Goal: Task Accomplishment & Management: Use online tool/utility

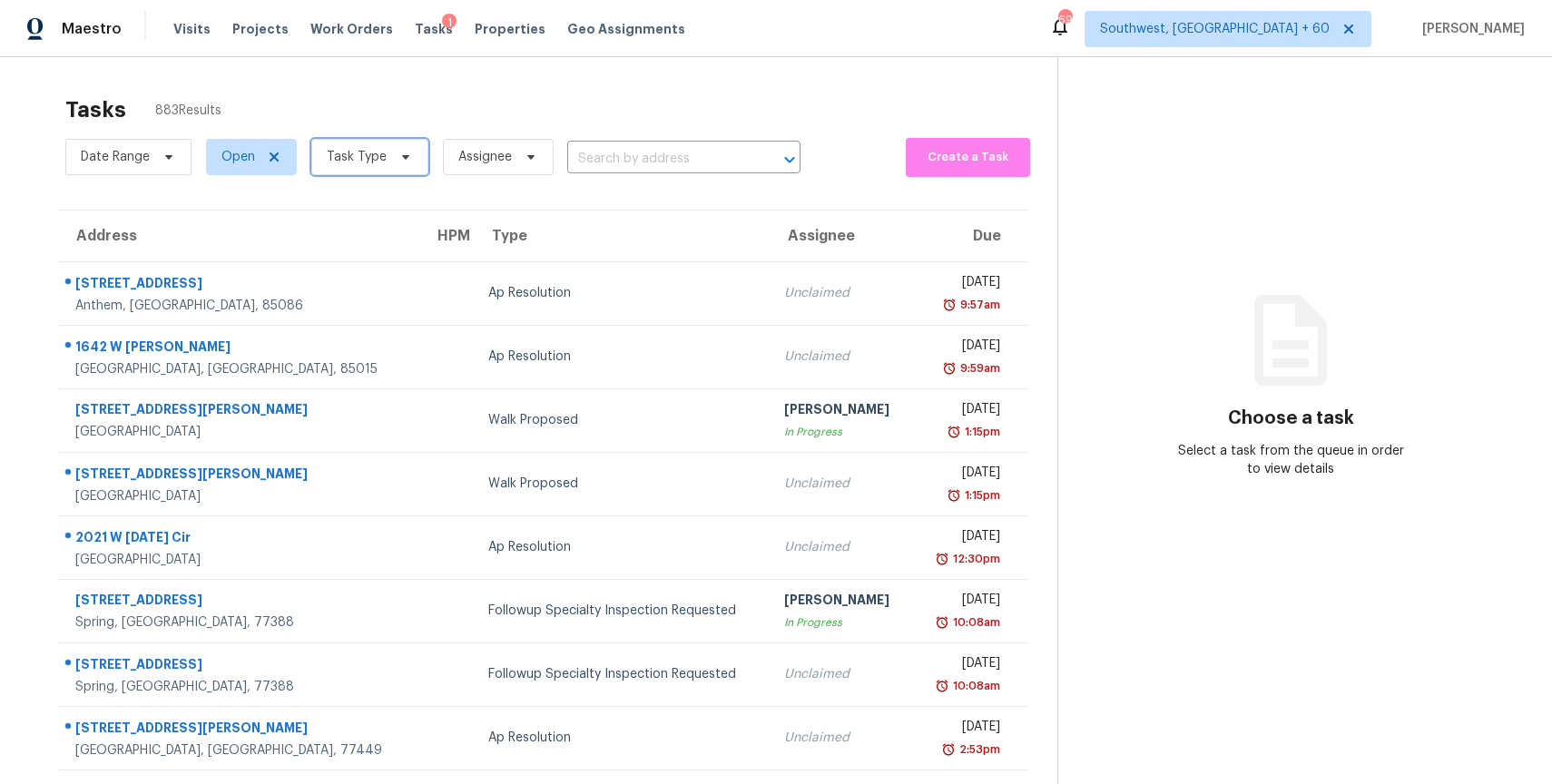
click at [362, 160] on span "Task Type" at bounding box center [357, 157] width 60 height 18
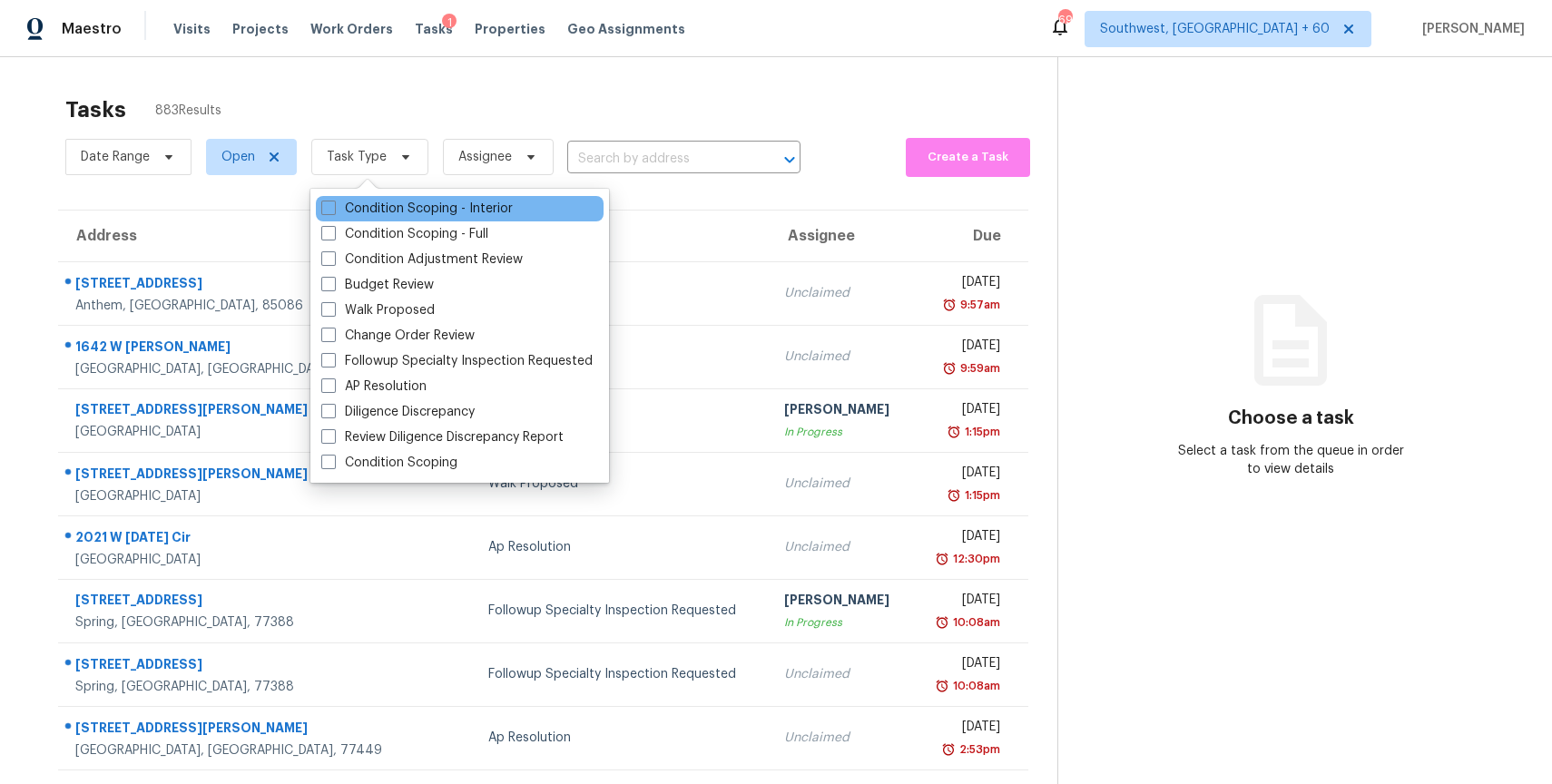
click at [432, 196] on div "Condition Scoping - Interior" at bounding box center [460, 209] width 288 height 26
click at [440, 220] on div "Condition Scoping - Interior" at bounding box center [460, 209] width 288 height 26
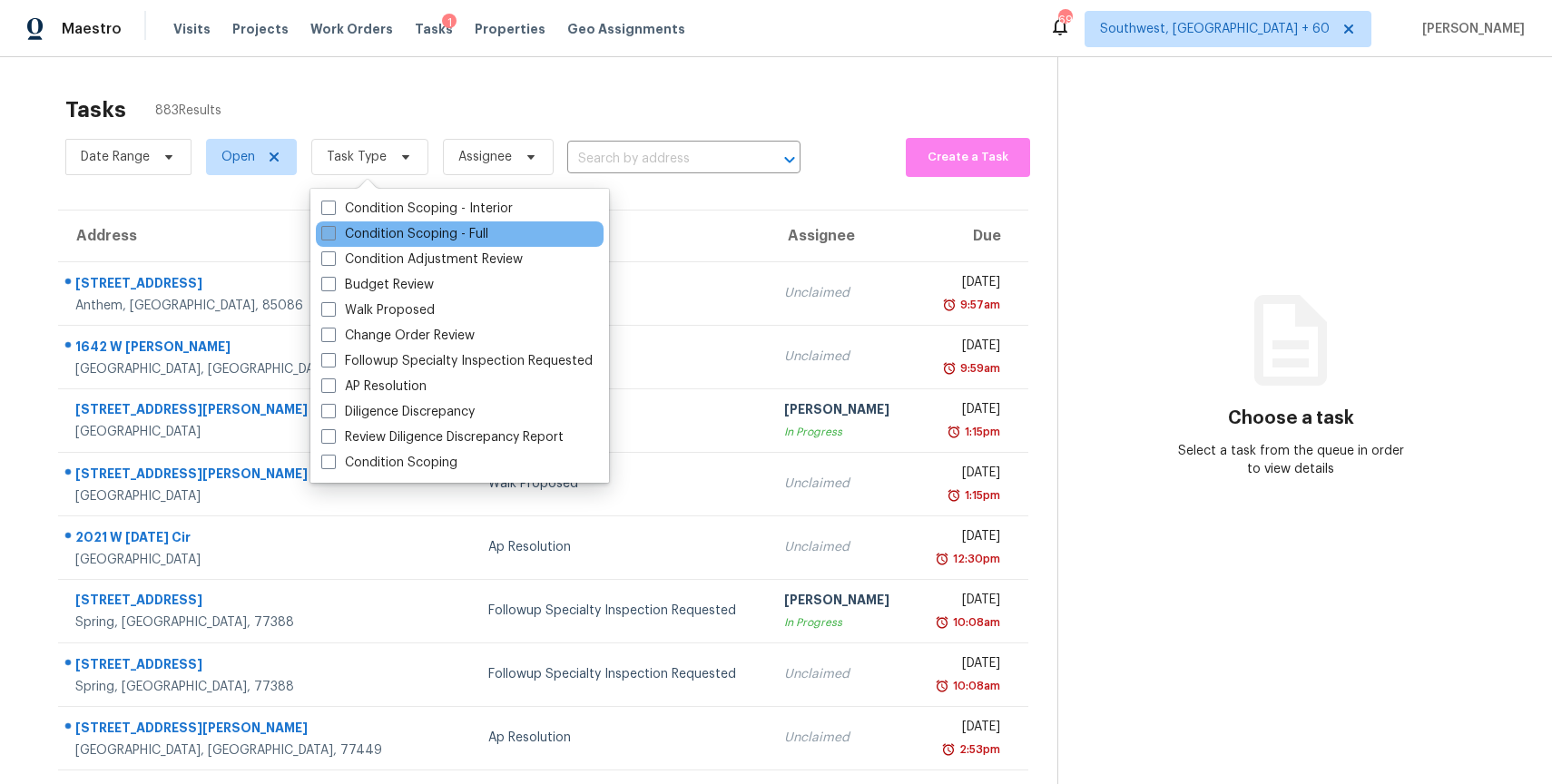
click at [442, 235] on label "Condition Scoping - Full" at bounding box center [405, 234] width 167 height 18
click at [333, 235] on input "Condition Scoping - Full" at bounding box center [327, 231] width 12 height 12
checkbox input "true"
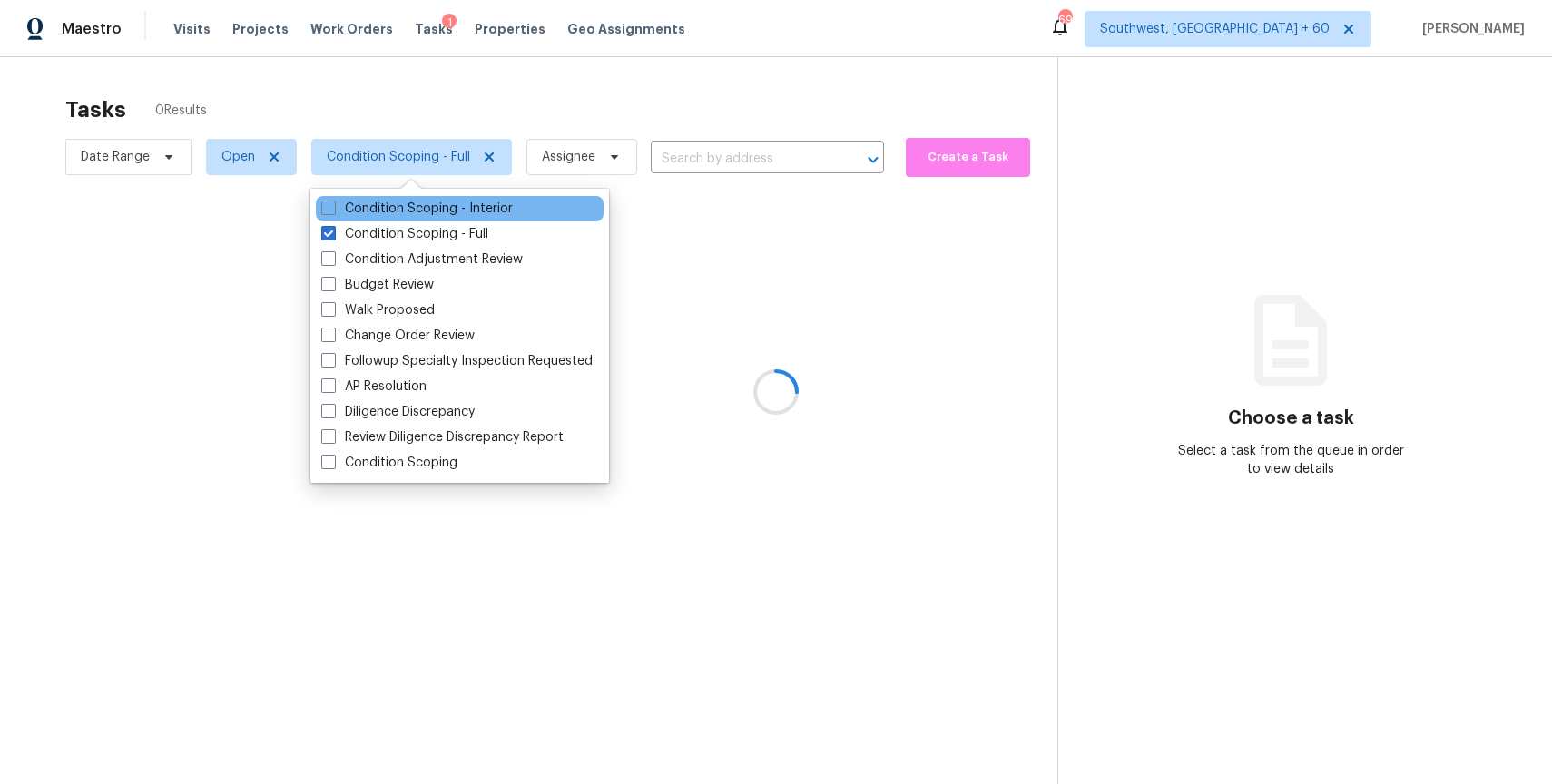
click at [423, 220] on div "Condition Scoping - Interior" at bounding box center [460, 209] width 288 height 26
click at [430, 209] on label "Condition Scoping - Interior" at bounding box center [417, 208] width 191 height 18
click at [333, 209] on input "Condition Scoping - Interior" at bounding box center [327, 205] width 12 height 12
checkbox input "true"
click at [456, 85] on div at bounding box center [776, 392] width 1552 height 784
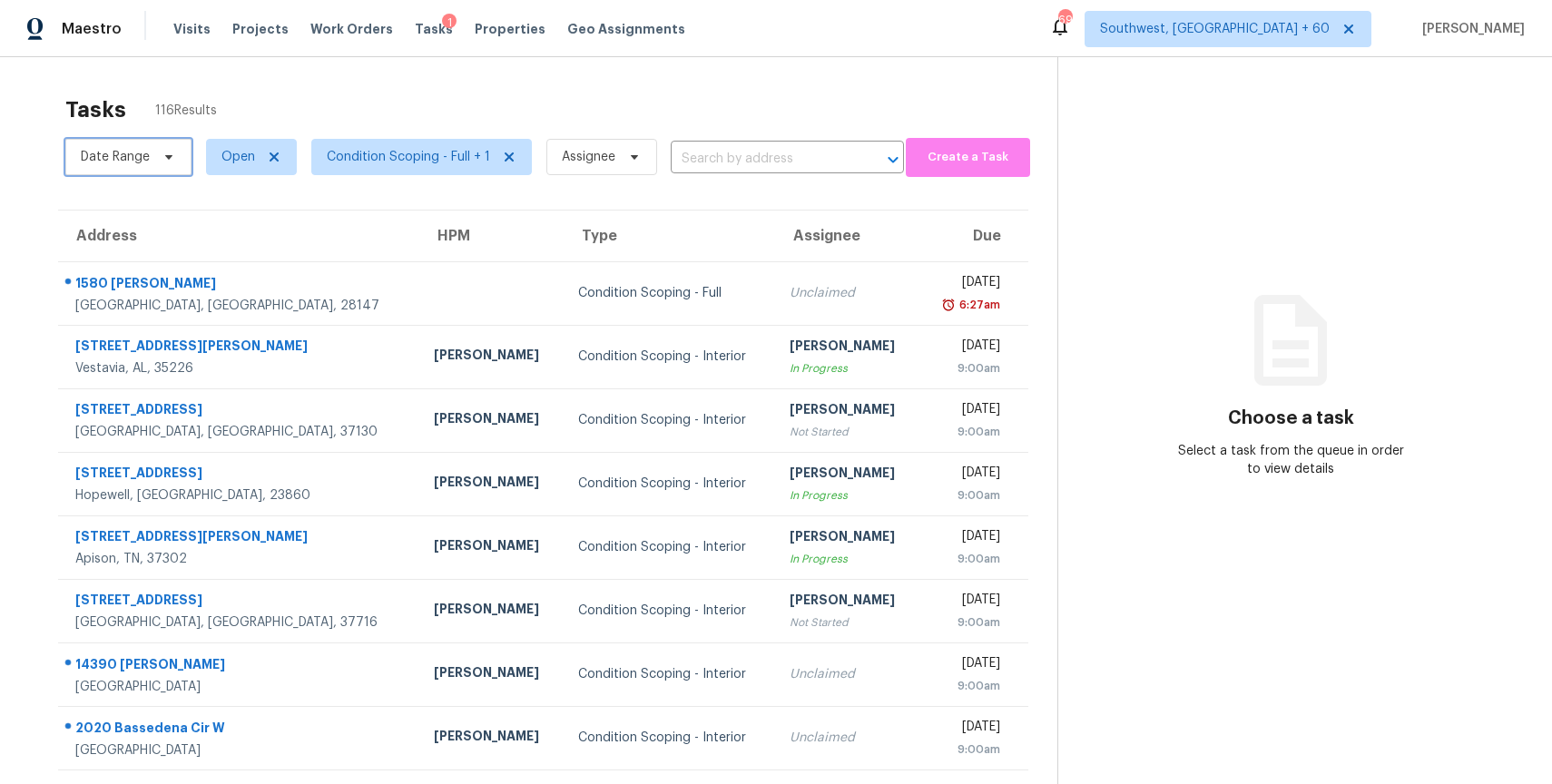
click at [123, 156] on span "Date Range" at bounding box center [115, 157] width 69 height 18
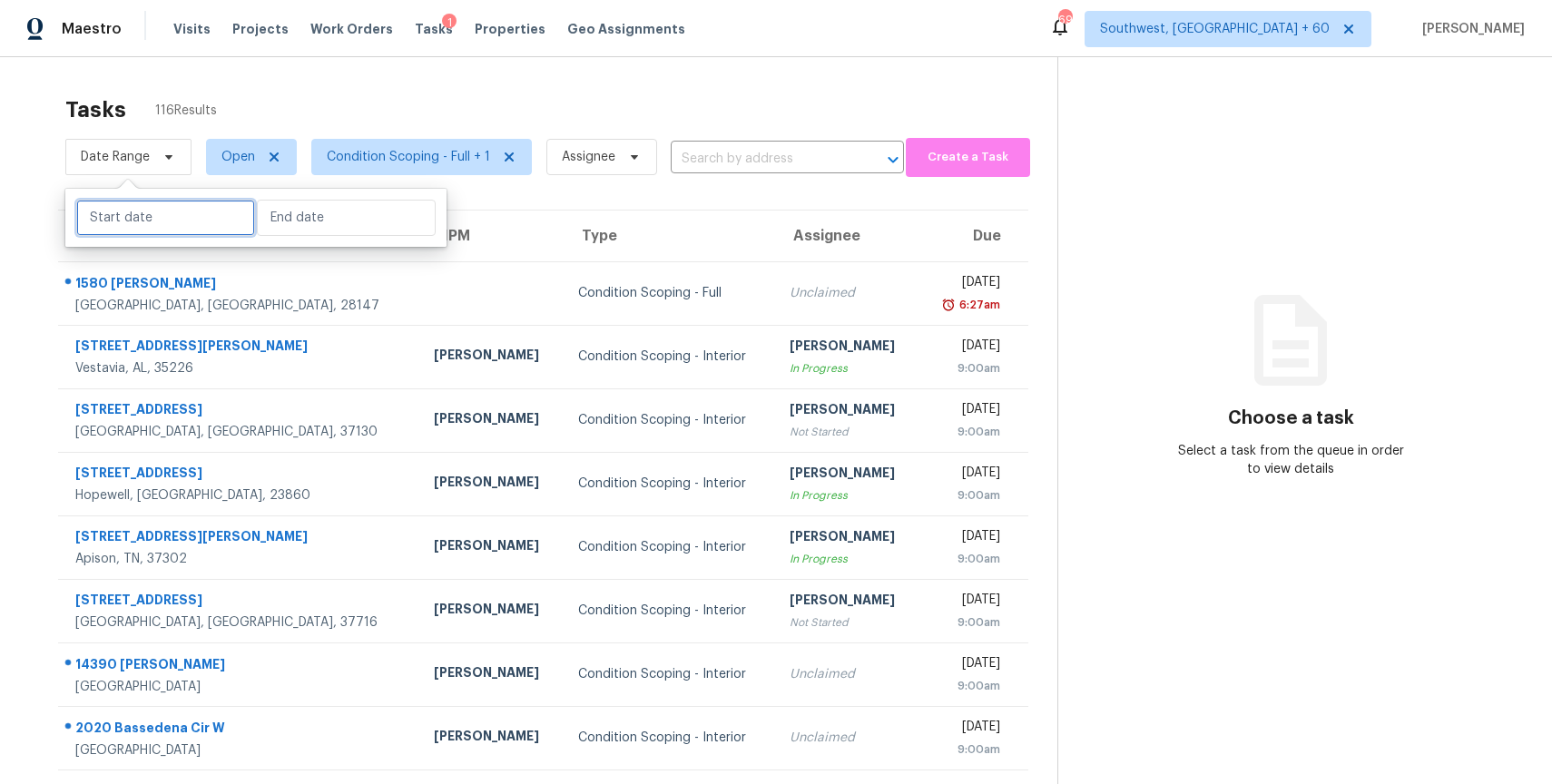
click at [144, 218] on input "text" at bounding box center [166, 217] width 179 height 37
select select "7"
select select "2025"
select select "8"
select select "2025"
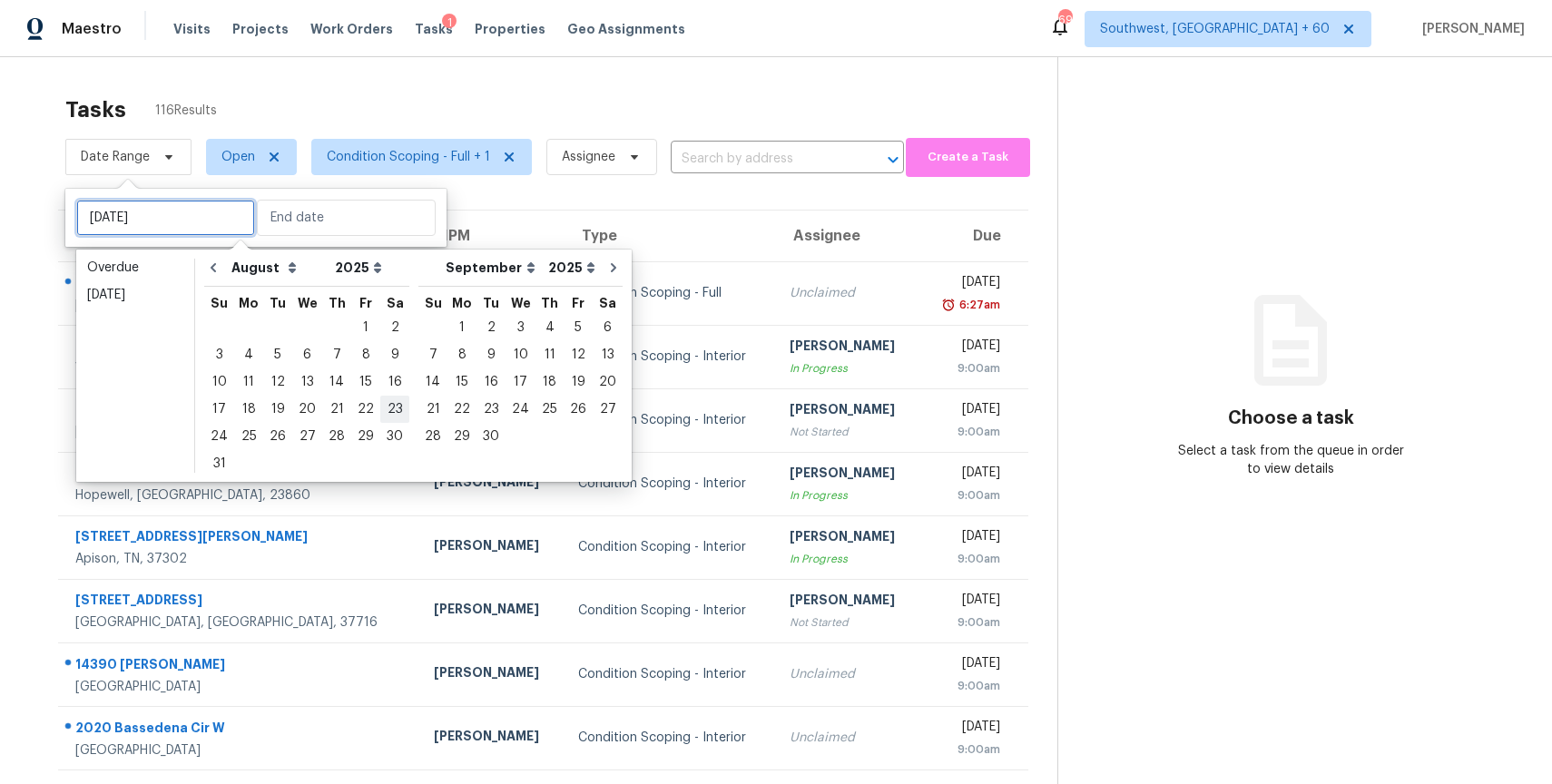
type input "Sat, Aug 23"
type input "Sun, Sep 14"
type input "Sat, Aug 16"
type input "Sun, Sep 21"
type input "Sat, Aug 16"
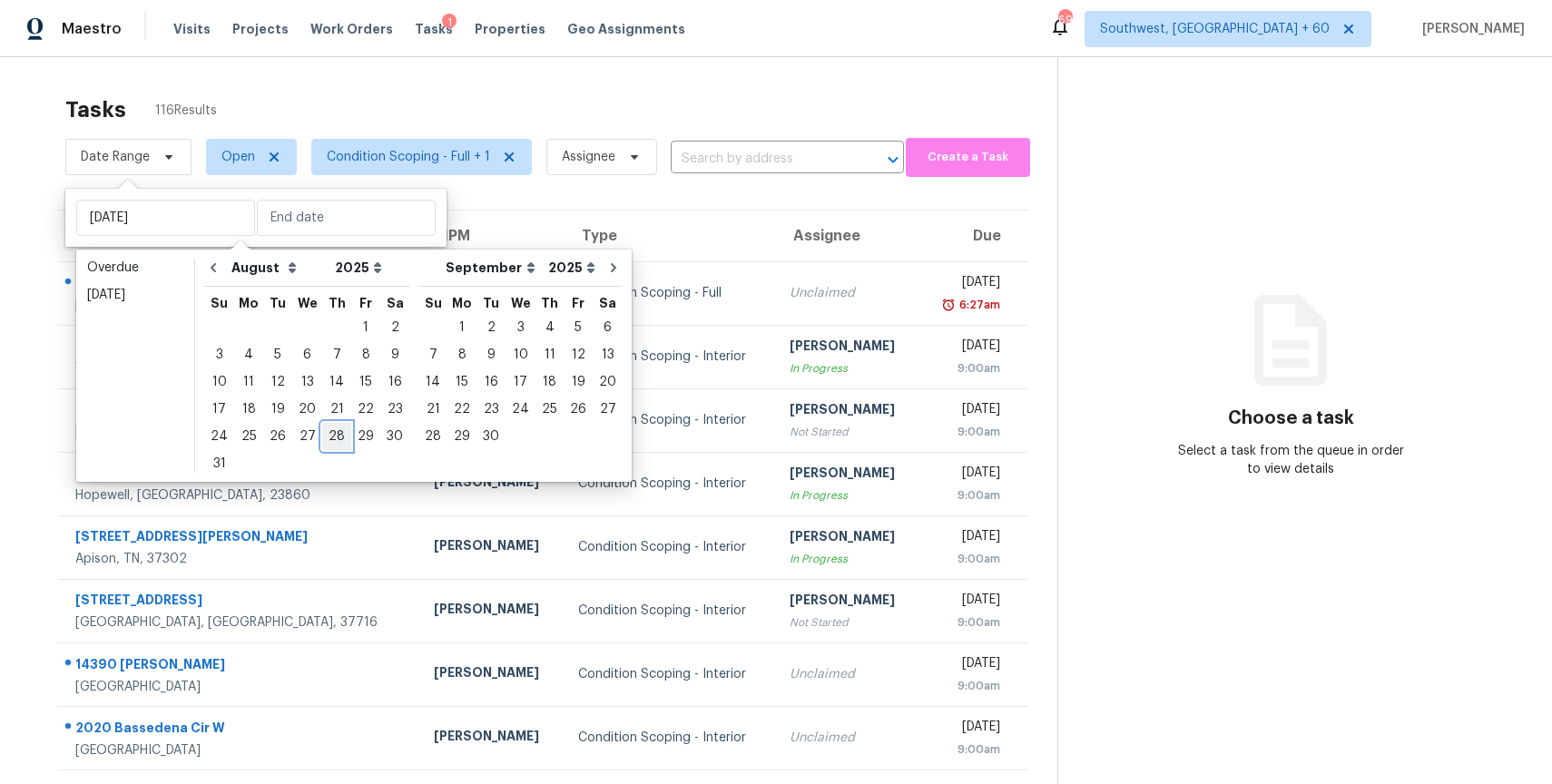
click at [330, 434] on div "28" at bounding box center [336, 436] width 29 height 26
type input "Thu, Aug 28"
click at [330, 434] on div "28" at bounding box center [336, 436] width 29 height 26
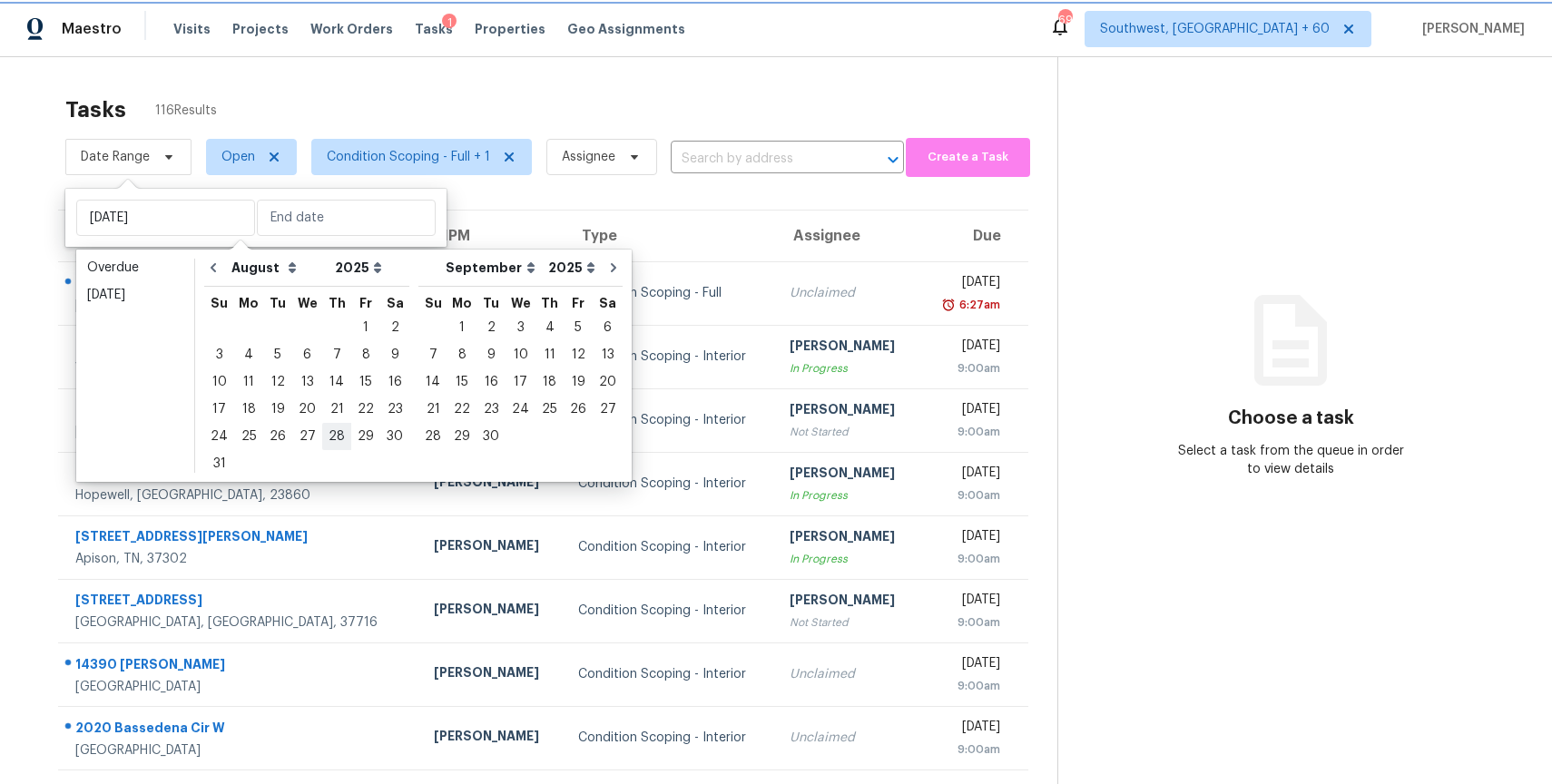
type input "Thu, Aug 28"
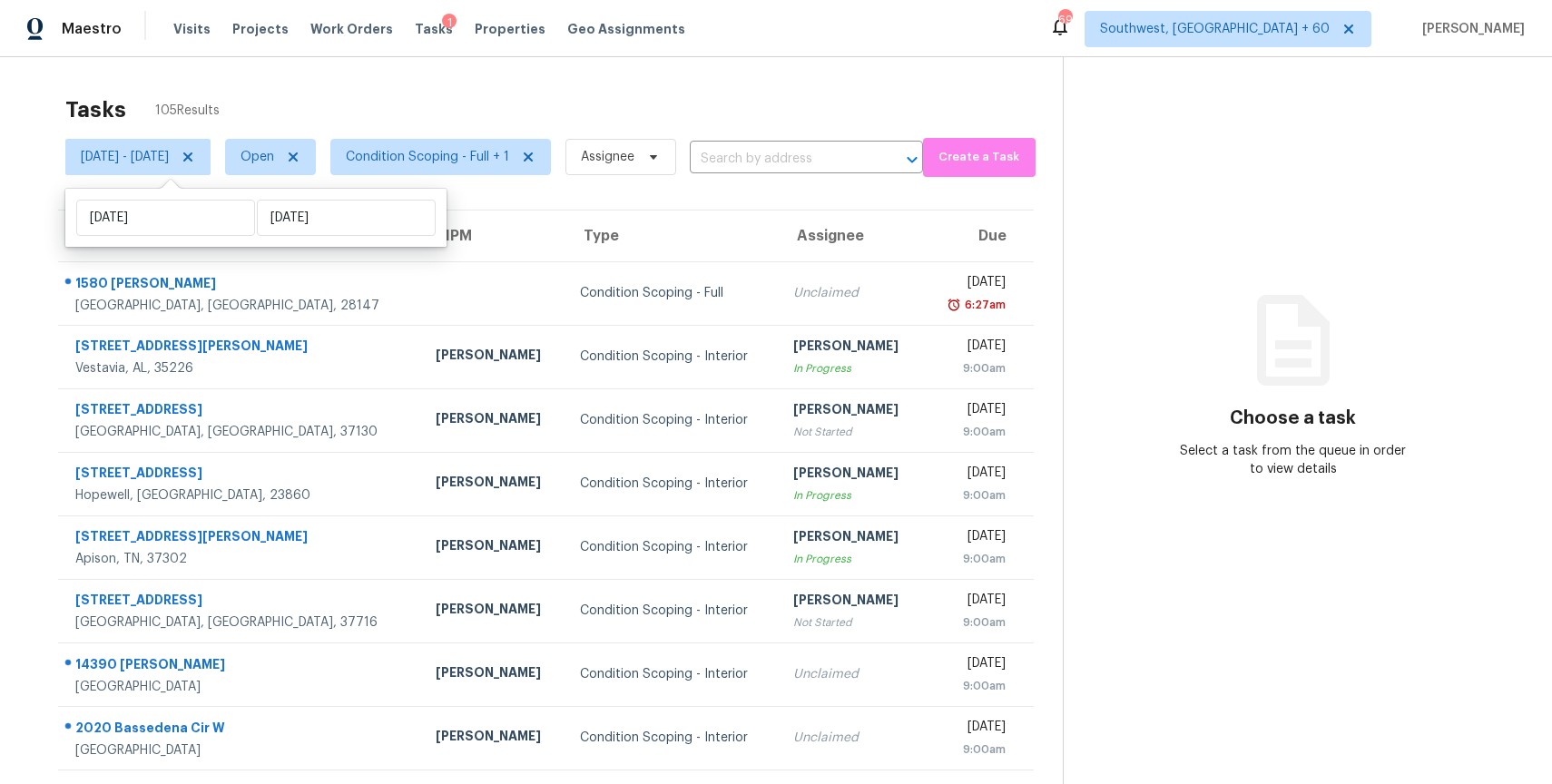
click at [472, 103] on div "Tasks 105 Results" at bounding box center [564, 110] width 998 height 48
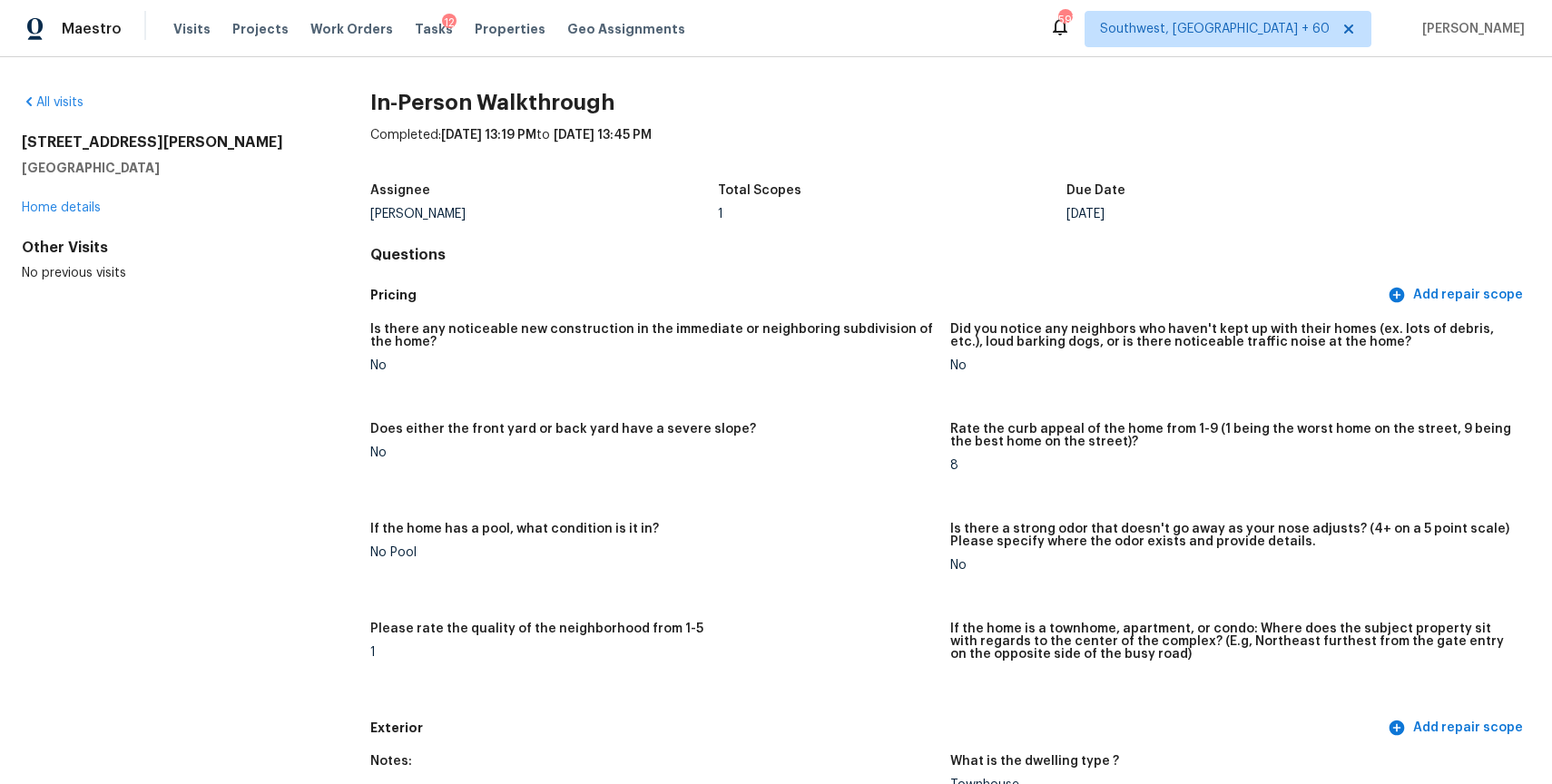
scroll to position [1474, 0]
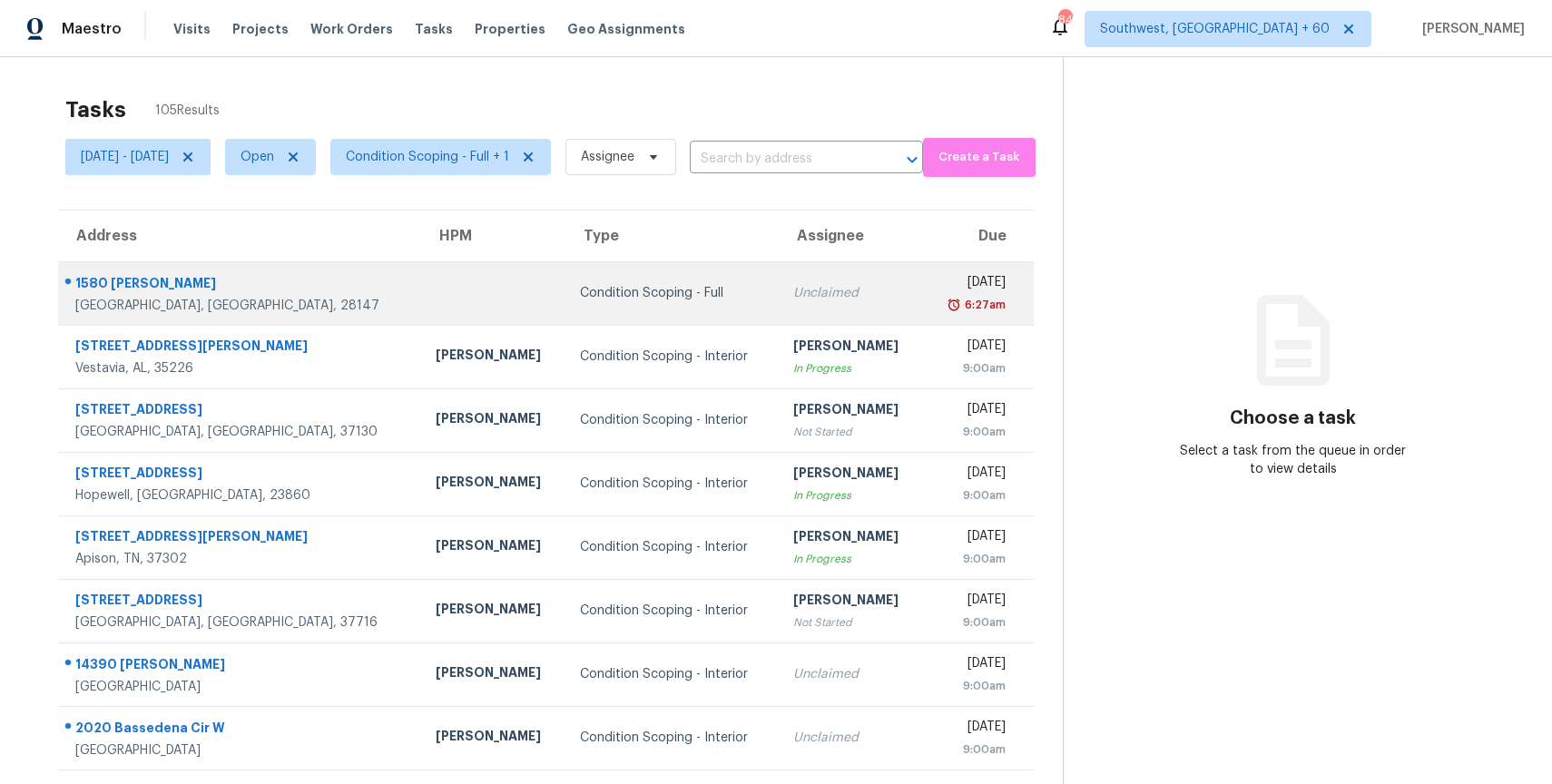
scroll to position [161, 0]
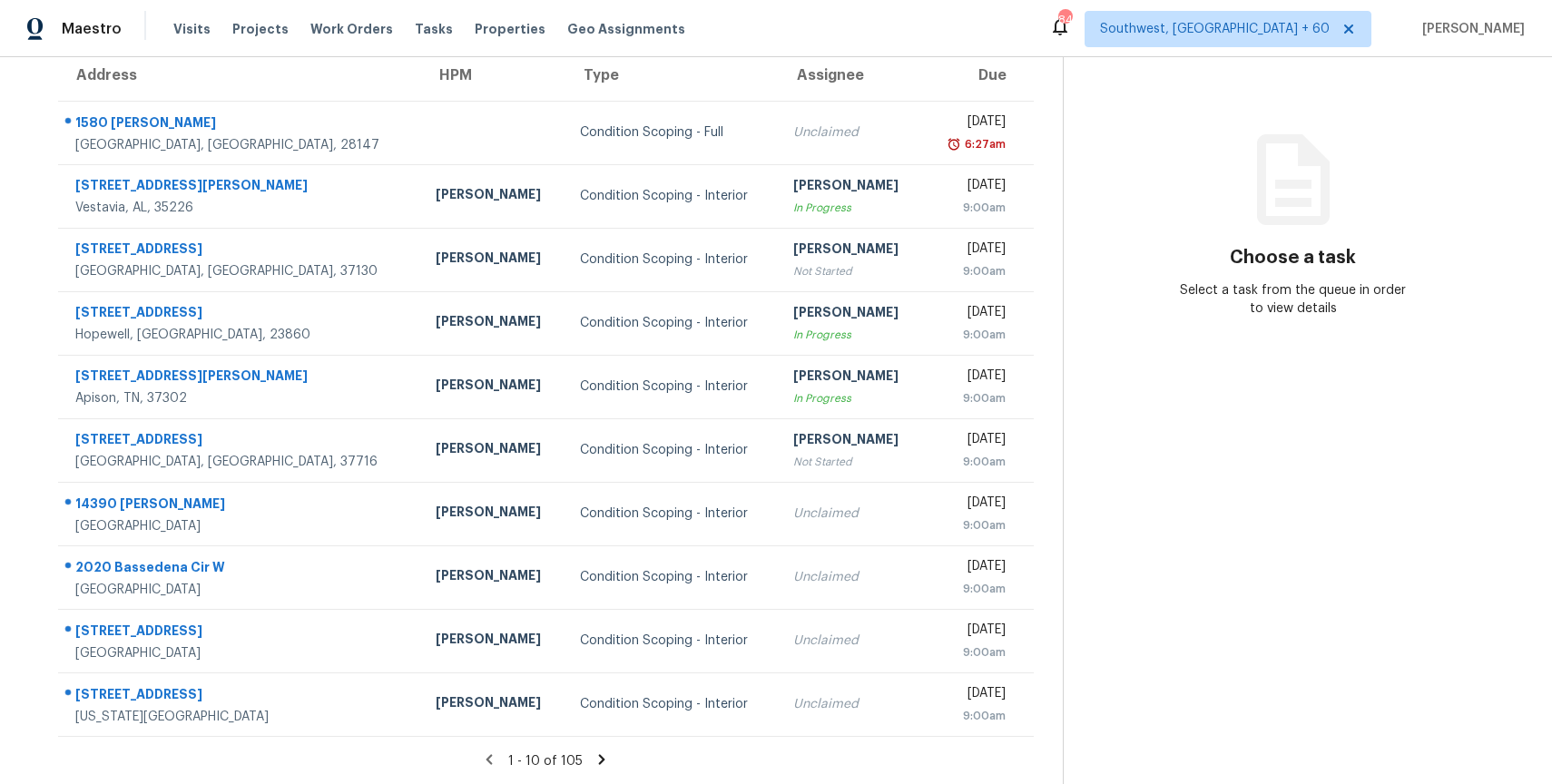
click at [610, 753] on icon at bounding box center [602, 759] width 16 height 16
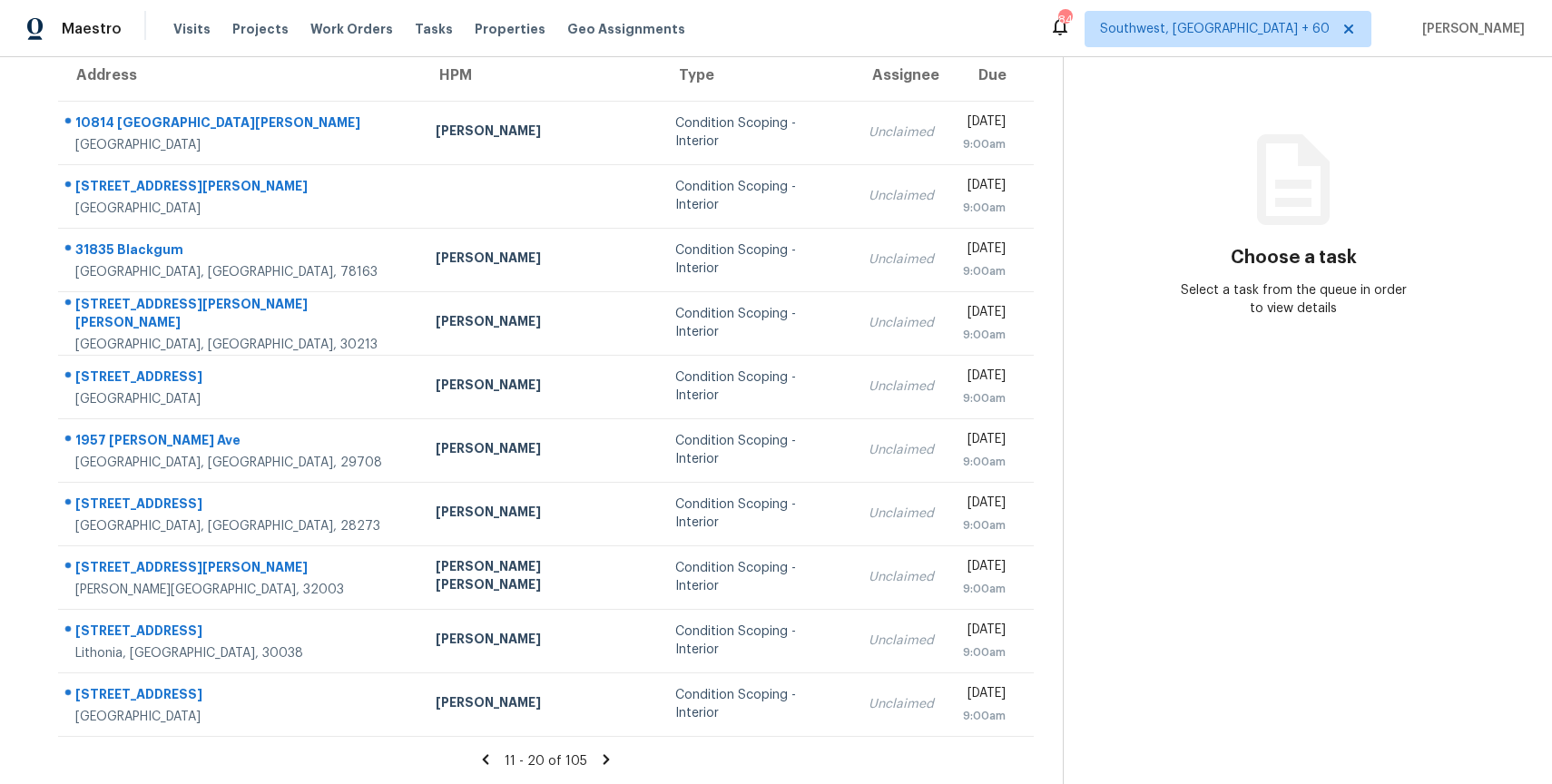
click at [606, 754] on icon at bounding box center [606, 759] width 16 height 16
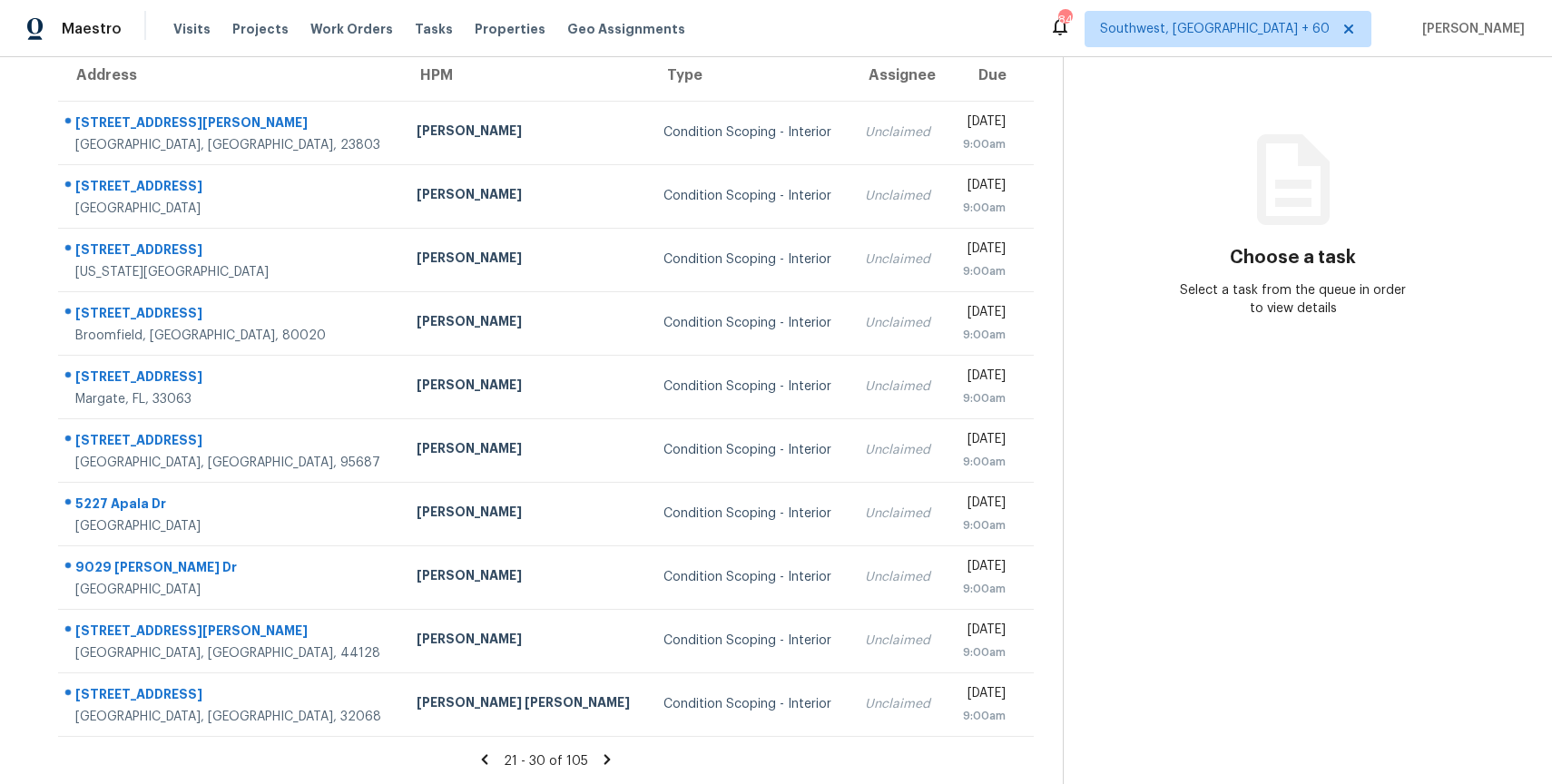
click at [611, 756] on icon at bounding box center [607, 759] width 16 height 16
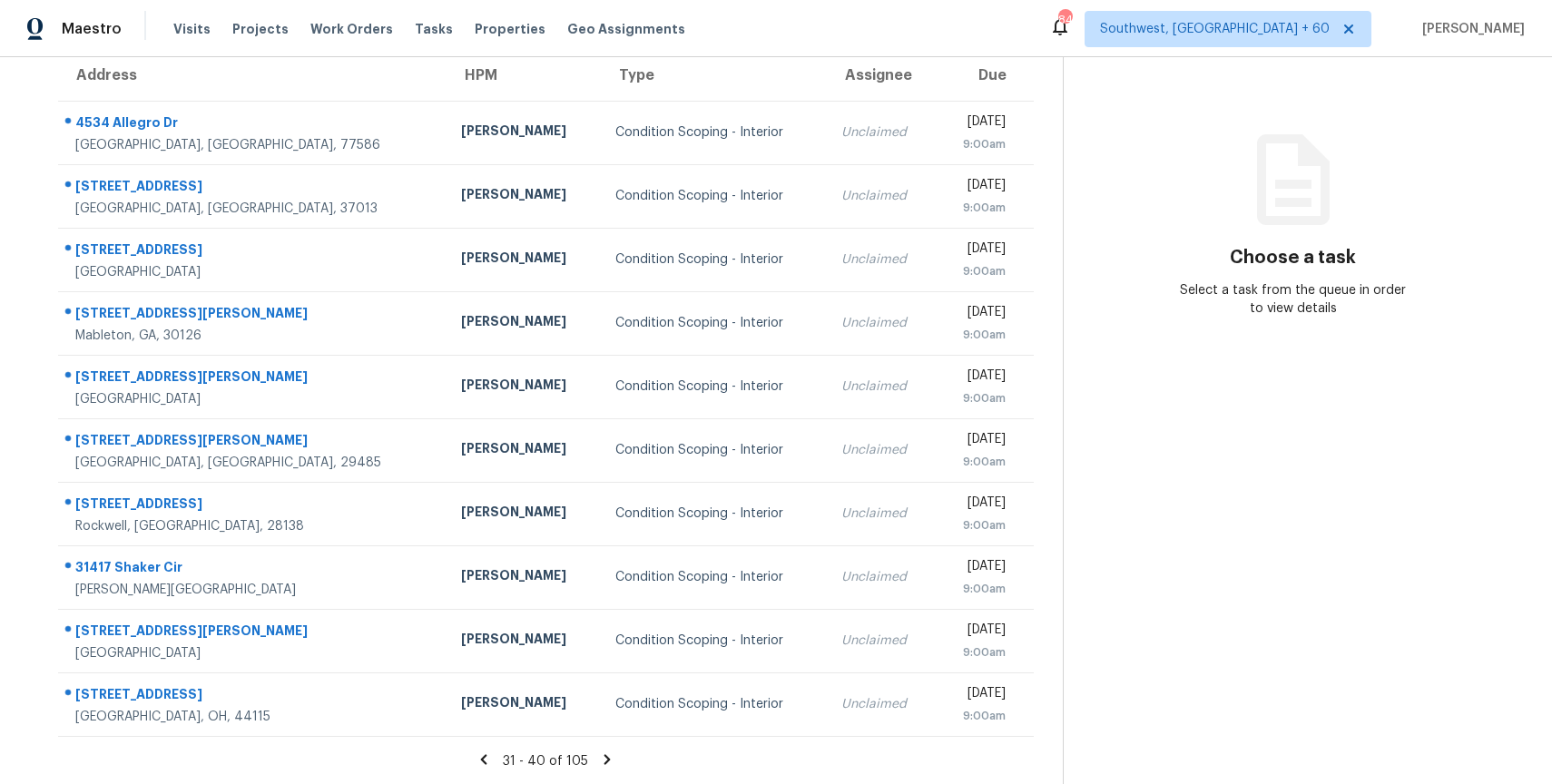
click at [608, 755] on icon at bounding box center [607, 759] width 16 height 16
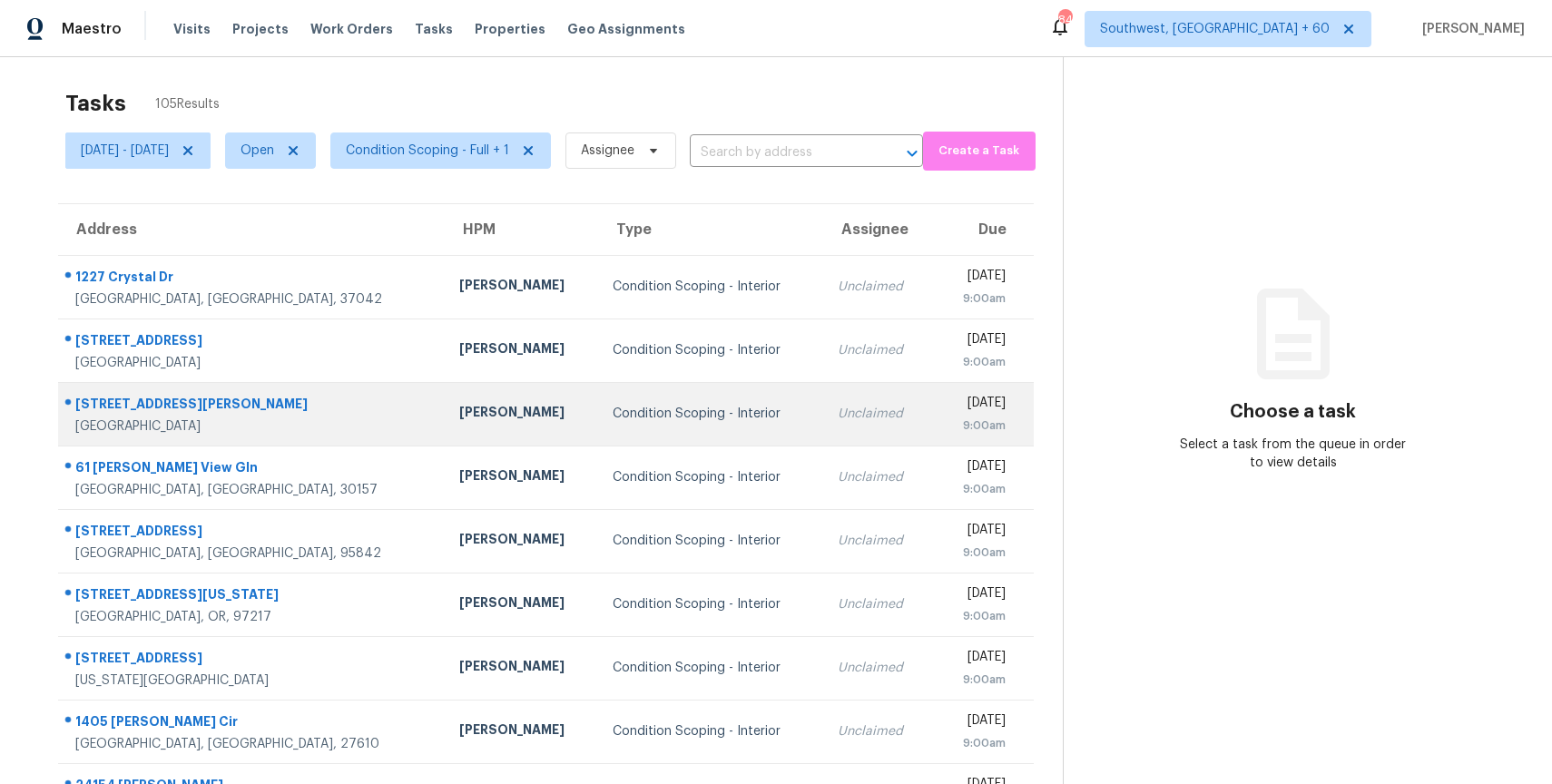
scroll to position [0, 0]
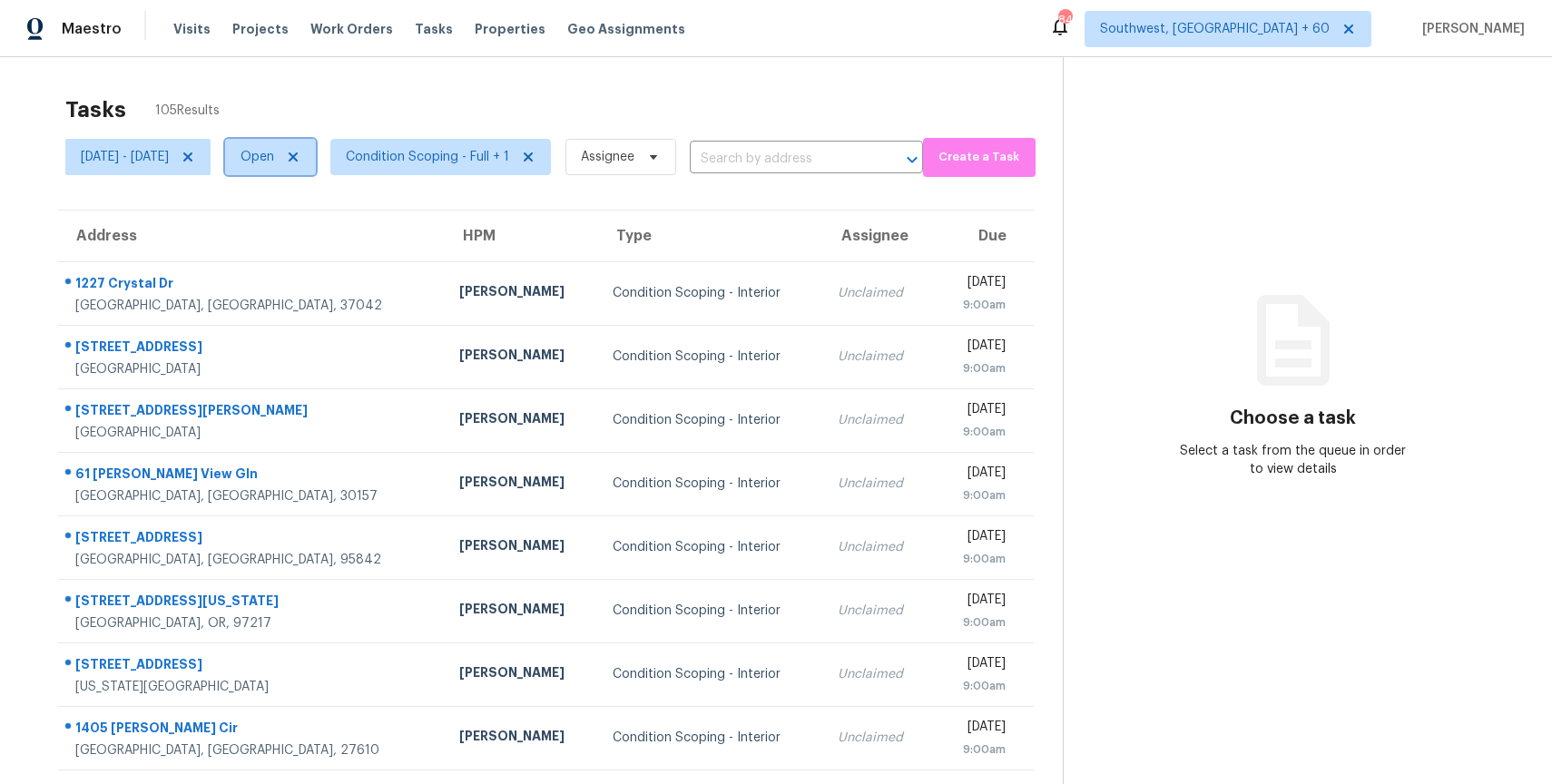
click at [274, 160] on span "Open" at bounding box center [258, 157] width 34 height 18
click at [354, 254] on label "Blocked" at bounding box center [337, 260] width 71 height 18
click at [313, 254] on input "Blocked" at bounding box center [307, 257] width 12 height 12
checkbox input "true"
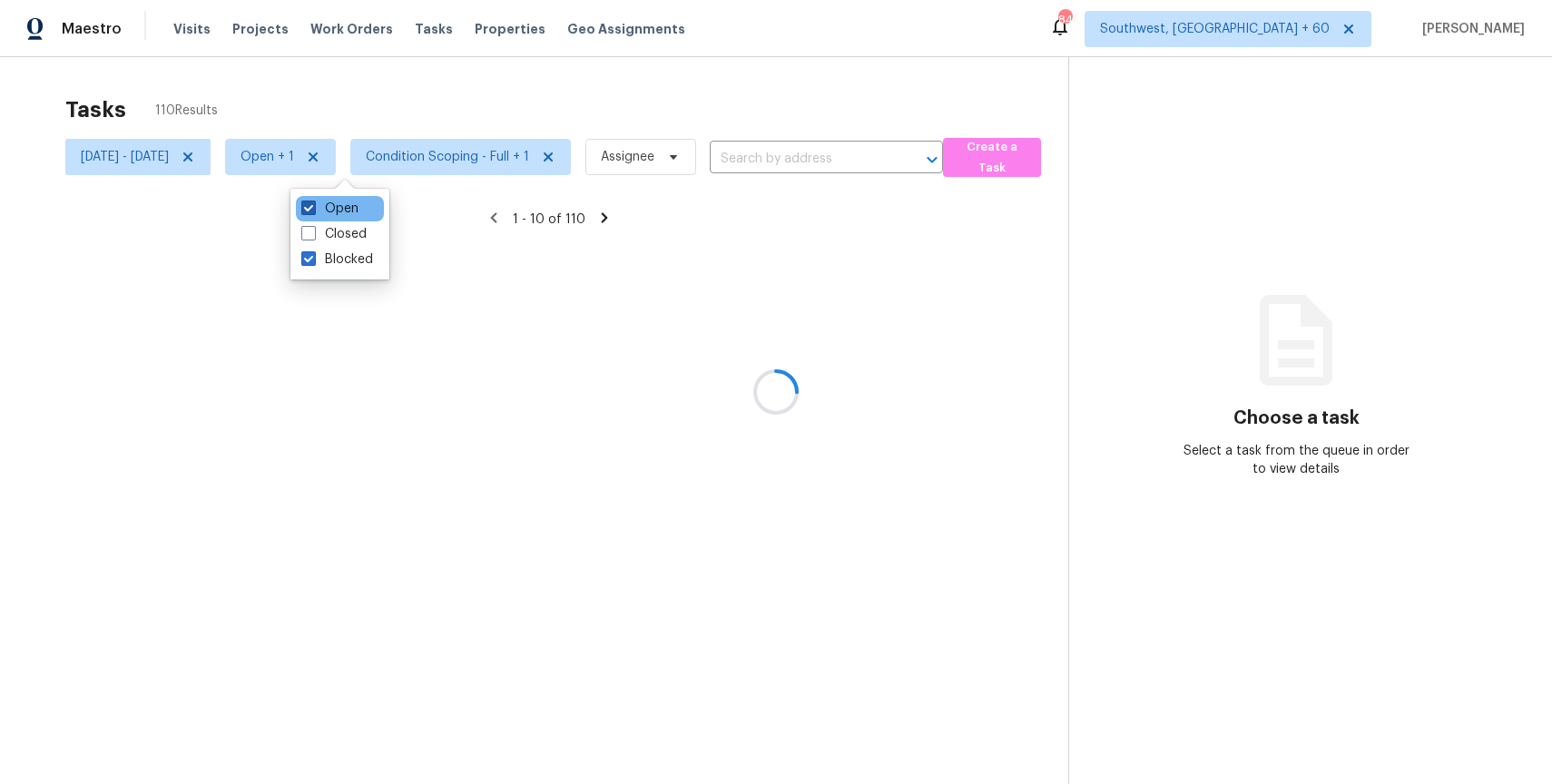
click at [318, 204] on label "Open" at bounding box center [330, 208] width 58 height 18
click at [313, 204] on input "Open" at bounding box center [307, 205] width 12 height 12
checkbox input "false"
click at [179, 145] on div at bounding box center [776, 392] width 1552 height 784
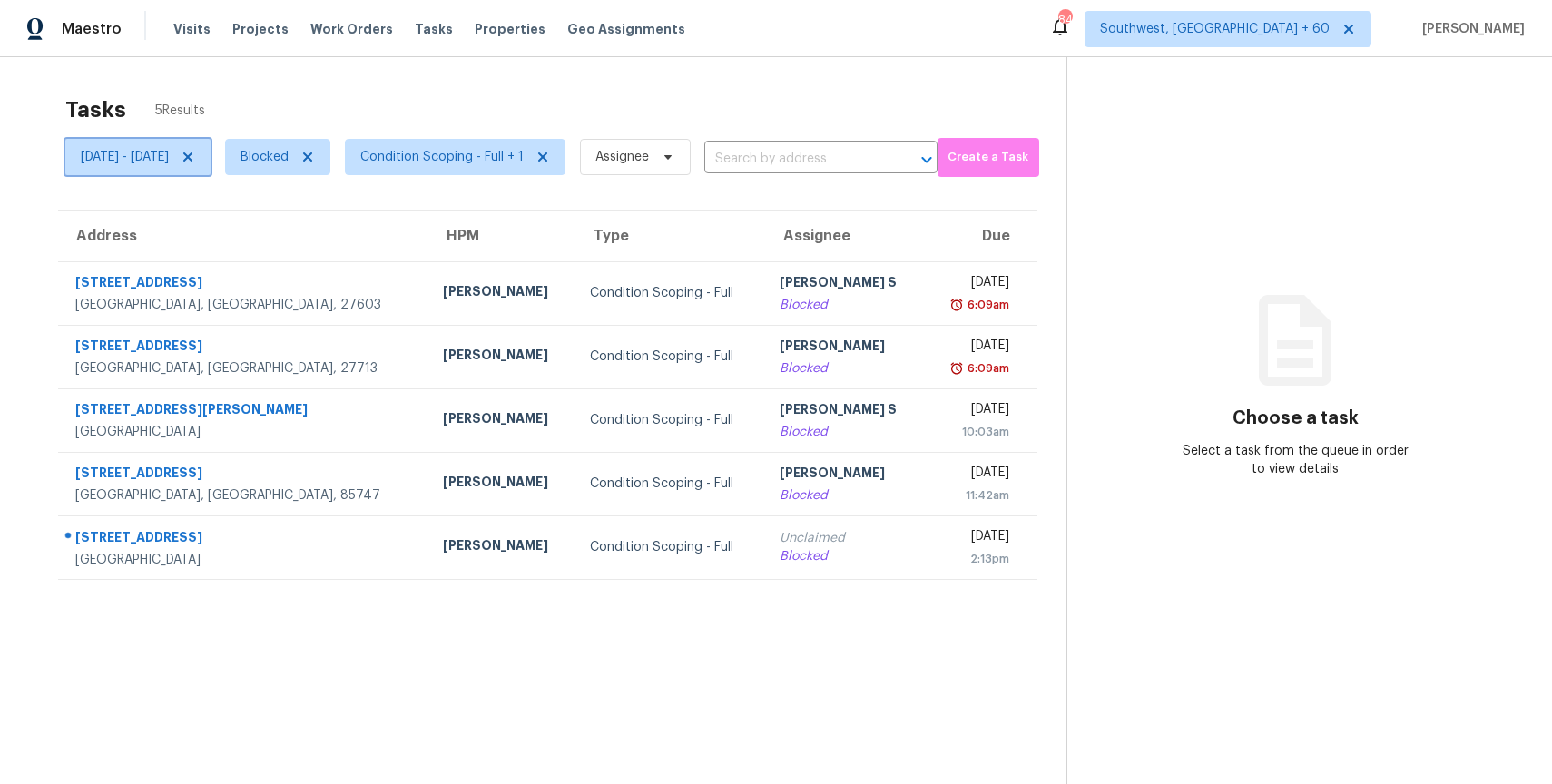
click at [169, 156] on span "Thu, Aug 28 - Thu, Aug 28" at bounding box center [124, 157] width 88 height 18
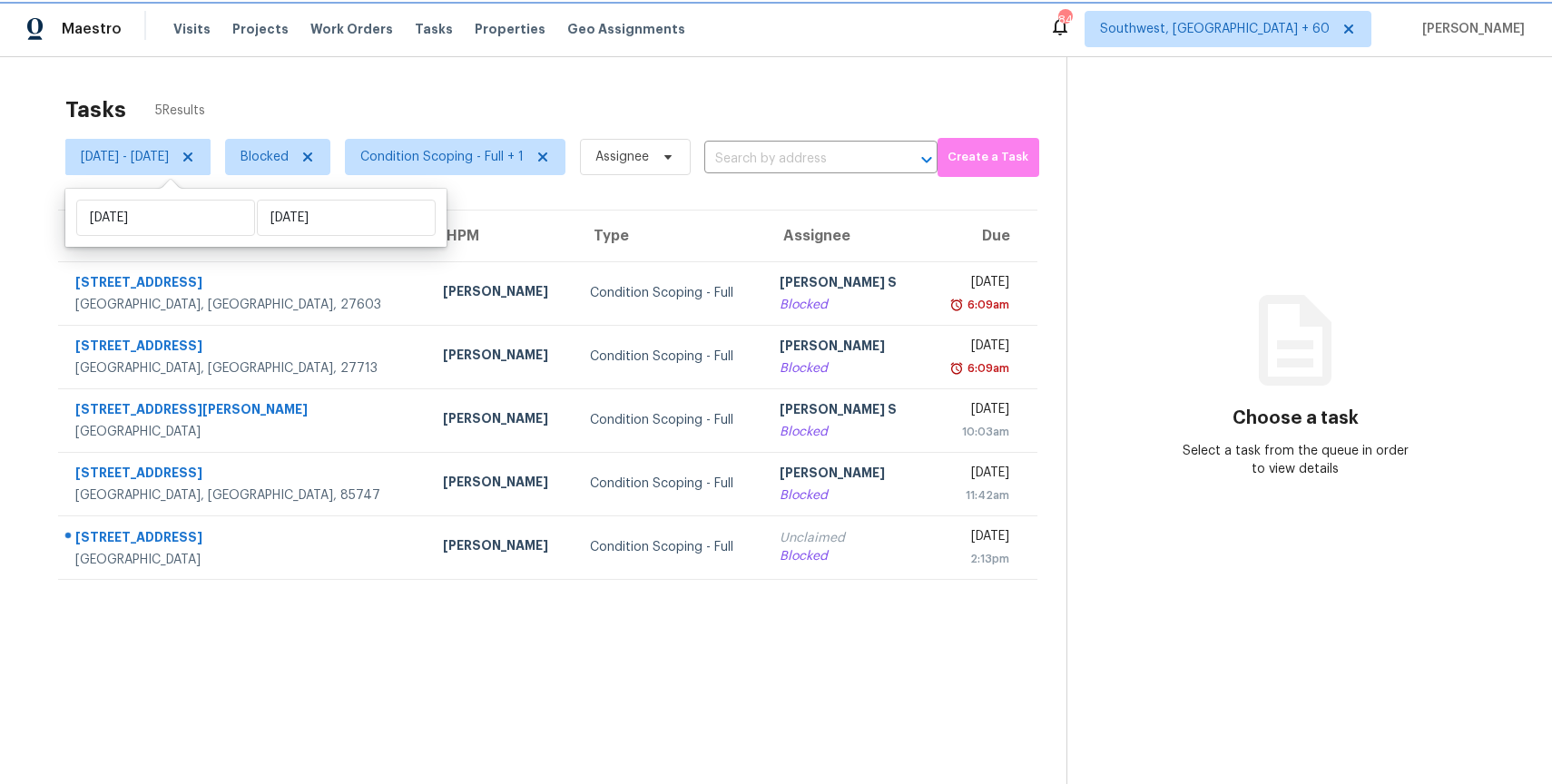
click at [192, 158] on icon at bounding box center [187, 157] width 9 height 9
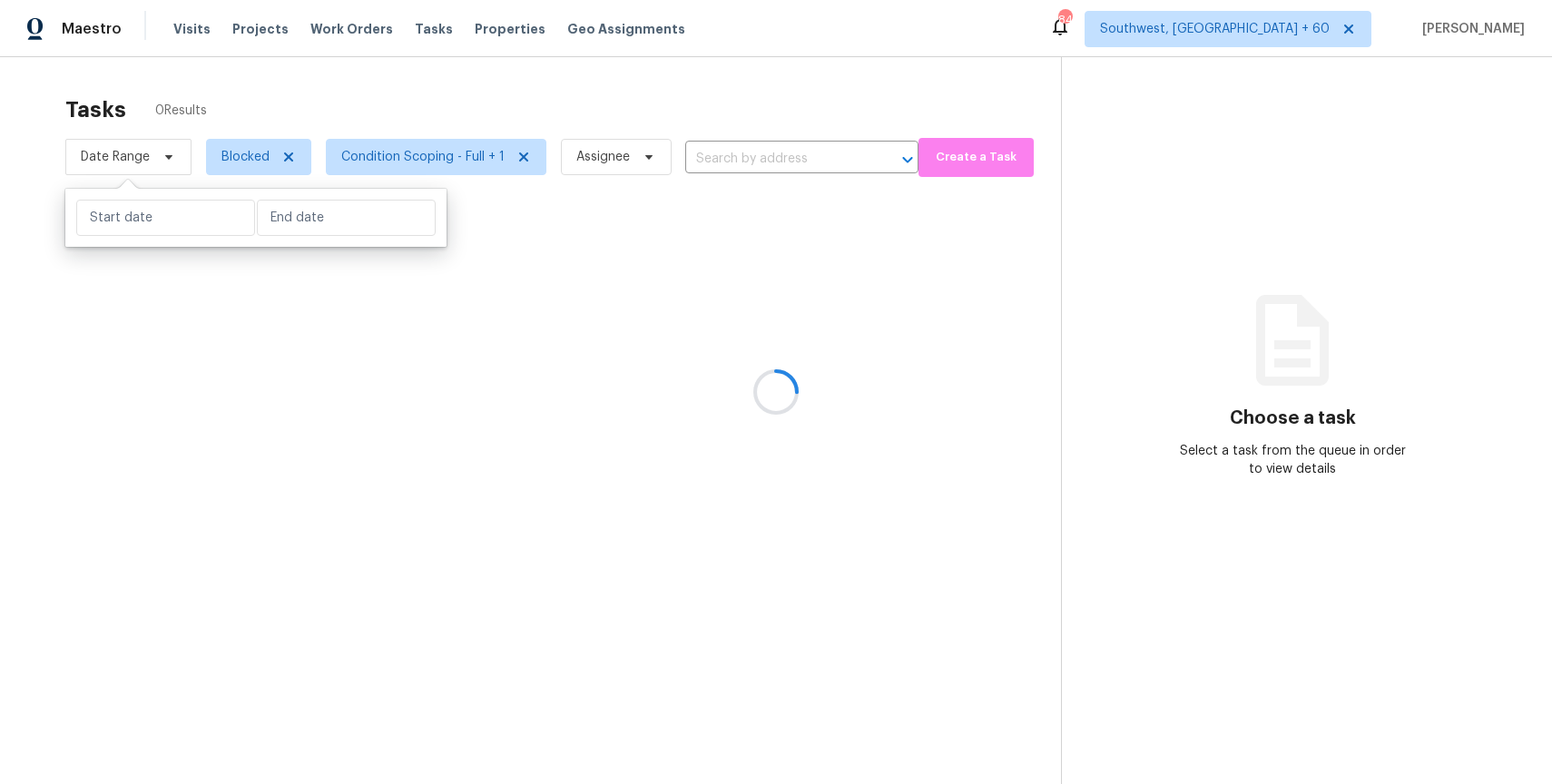
click at [398, 80] on div at bounding box center [776, 392] width 1552 height 784
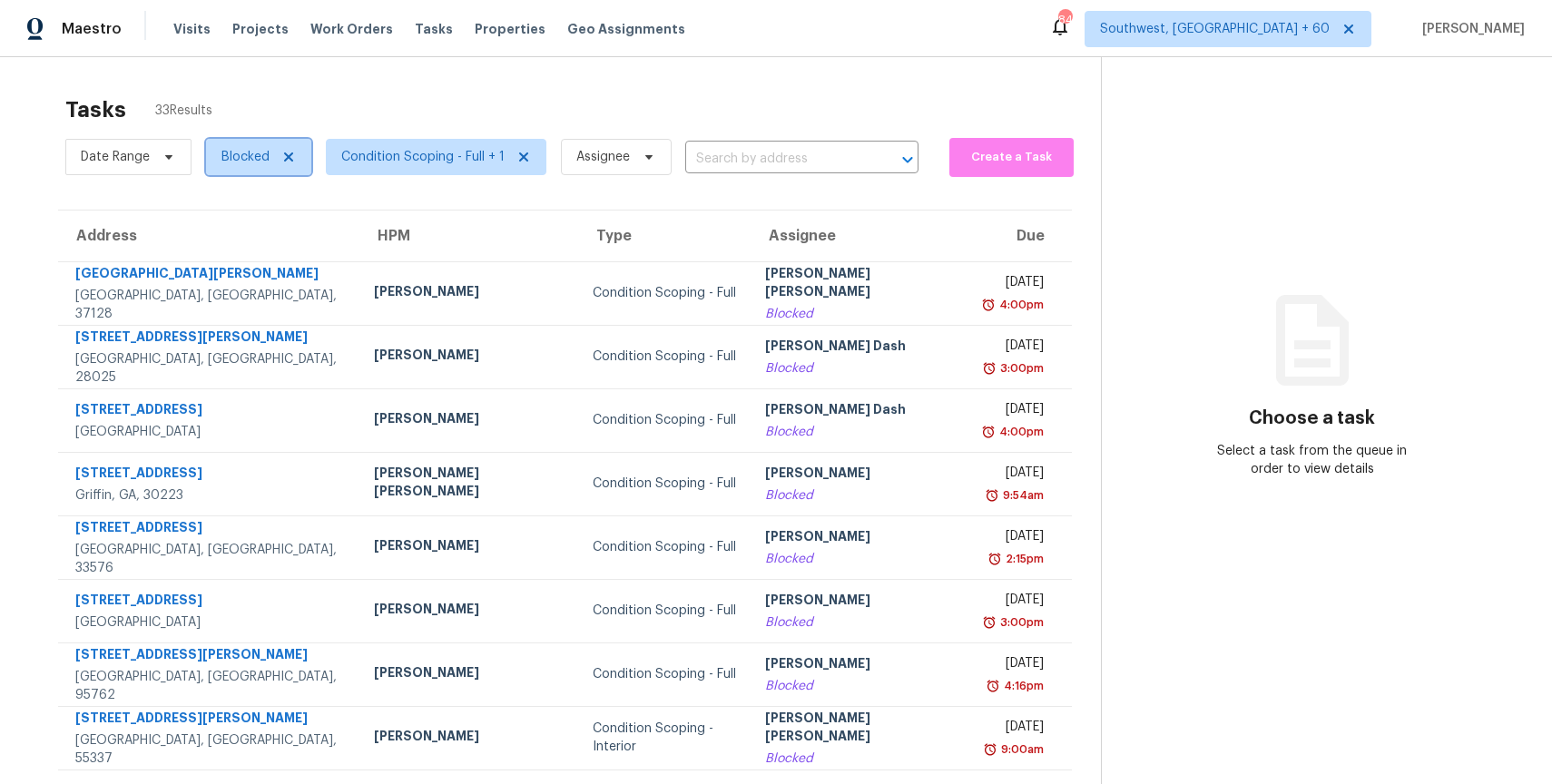
click at [252, 160] on span "Blocked" at bounding box center [245, 157] width 49 height 18
click at [261, 255] on label "Open" at bounding box center [245, 260] width 58 height 18
click at [228, 255] on input "Open" at bounding box center [222, 257] width 12 height 12
checkbox input "true"
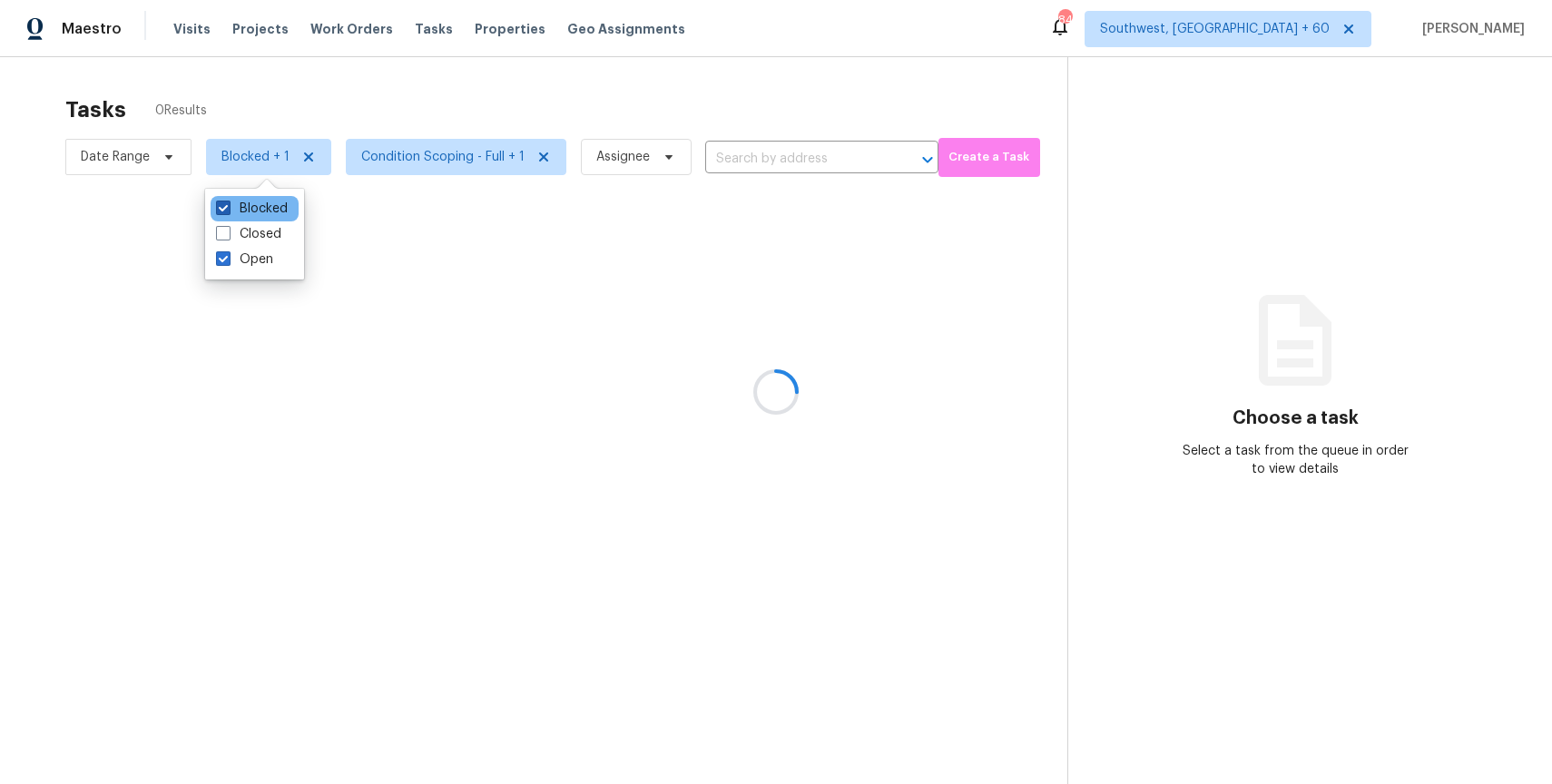
click at [267, 200] on label "Blocked" at bounding box center [252, 208] width 71 height 18
click at [228, 200] on input "Blocked" at bounding box center [222, 205] width 12 height 12
checkbox input "false"
click at [320, 112] on div at bounding box center [776, 392] width 1552 height 784
